Goal: Task Accomplishment & Management: Use online tool/utility

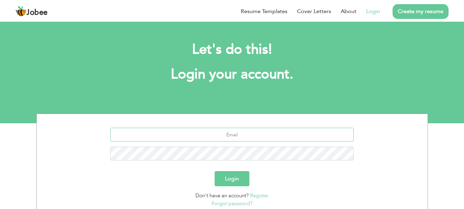
click at [254, 132] on input "text" at bounding box center [232, 134] width 244 height 14
type input "[EMAIL_ADDRESS][DOMAIN_NAME]"
click at [215, 171] on button "Login" at bounding box center [232, 178] width 35 height 15
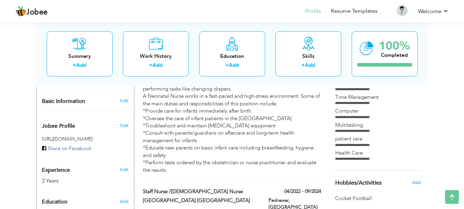
scroll to position [206, 0]
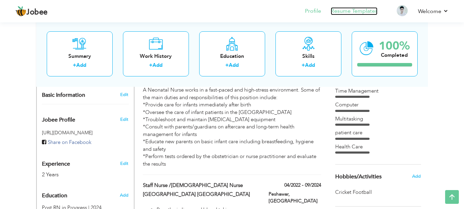
click at [360, 10] on link "Resume Templates" at bounding box center [354, 11] width 47 height 8
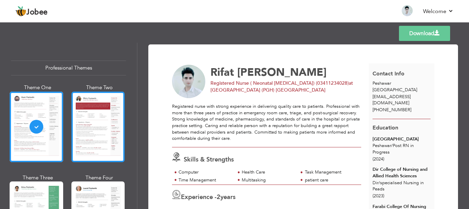
click at [100, 127] on div at bounding box center [98, 126] width 54 height 70
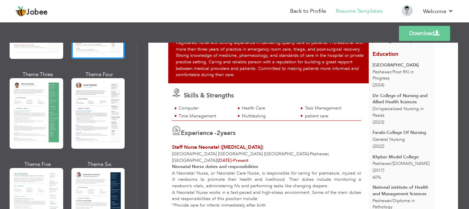
scroll to position [103, 0]
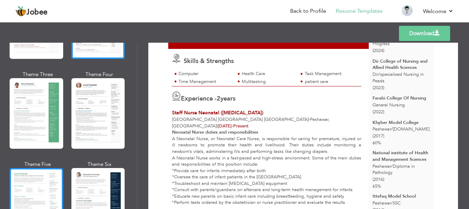
click at [32, 189] on div at bounding box center [37, 203] width 54 height 70
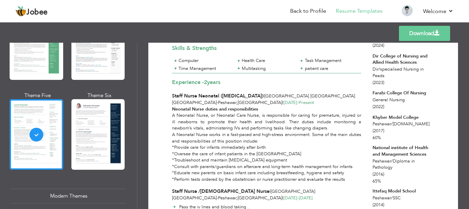
scroll to position [240, 0]
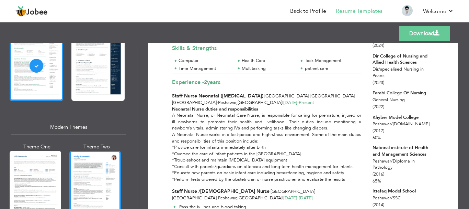
click at [93, 165] on div at bounding box center [95, 184] width 52 height 68
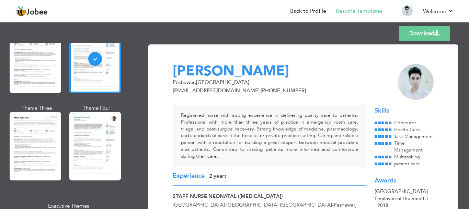
scroll to position [378, 0]
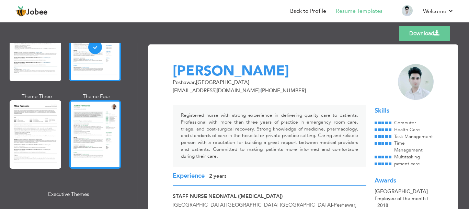
click at [94, 148] on div at bounding box center [95, 134] width 52 height 68
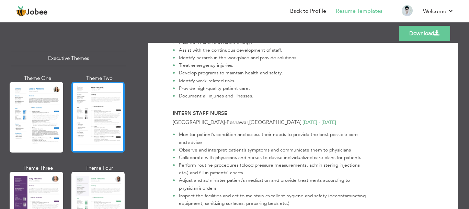
scroll to position [550, 0]
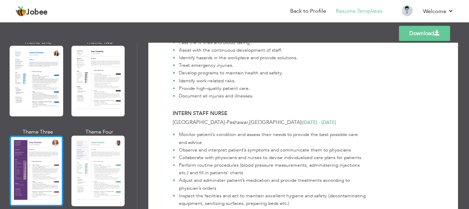
click at [44, 160] on div at bounding box center [37, 170] width 54 height 70
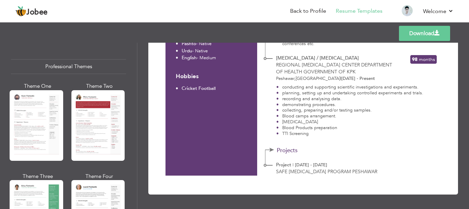
scroll to position [0, 0]
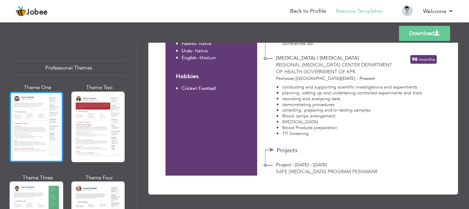
click at [30, 135] on div at bounding box center [37, 126] width 54 height 70
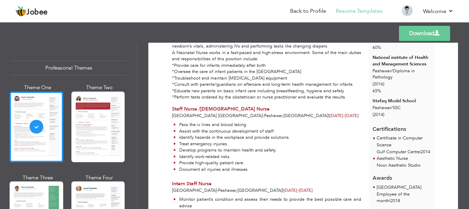
scroll to position [240, 0]
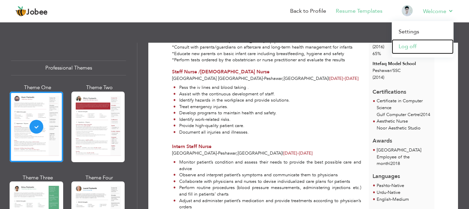
click at [413, 45] on link "Log off" at bounding box center [423, 46] width 62 height 15
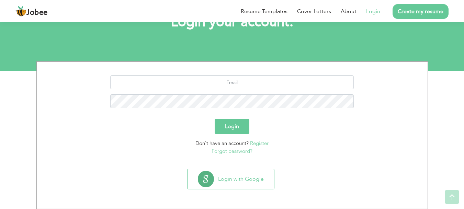
scroll to position [52, 0]
